Goal: Task Accomplishment & Management: Manage account settings

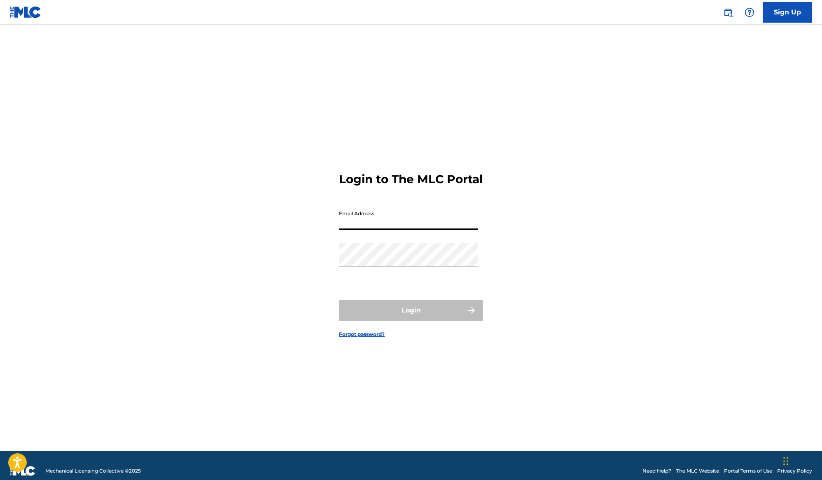
click at [383, 230] on input "Email Address" at bounding box center [408, 217] width 139 height 23
type input "[EMAIL_ADDRESS][DOMAIN_NAME]"
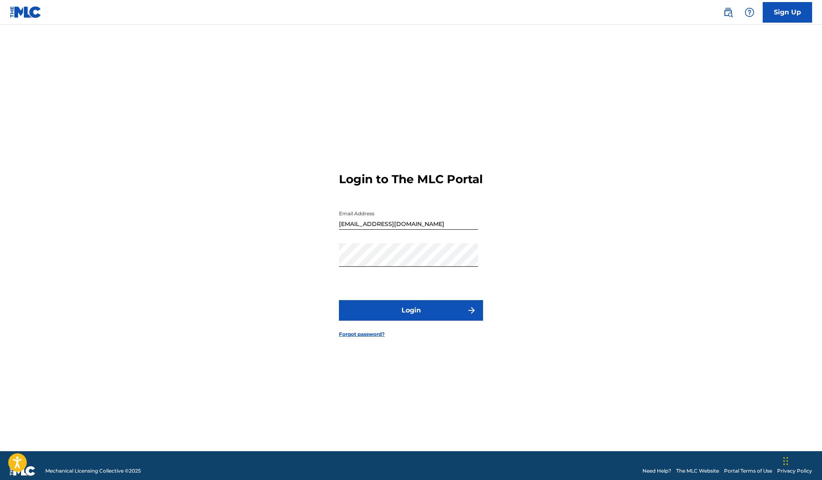
click at [402, 317] on button "Login" at bounding box center [411, 310] width 144 height 21
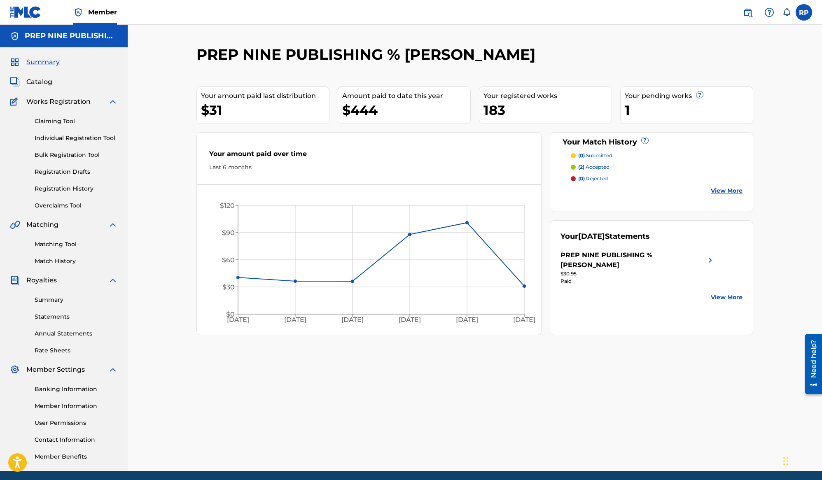
click at [805, 13] on label at bounding box center [804, 12] width 16 height 16
click at [804, 12] on input "RP [PERSON_NAME] [EMAIL_ADDRESS][DOMAIN_NAME] Notification Preferences Profile …" at bounding box center [804, 12] width 0 height 0
click at [718, 117] on p "Log out" at bounding box center [724, 116] width 19 height 7
click at [804, 12] on input "RP [PERSON_NAME] [EMAIL_ADDRESS][DOMAIN_NAME] Notification Preferences Profile …" at bounding box center [804, 12] width 0 height 0
